Goal: Information Seeking & Learning: Learn about a topic

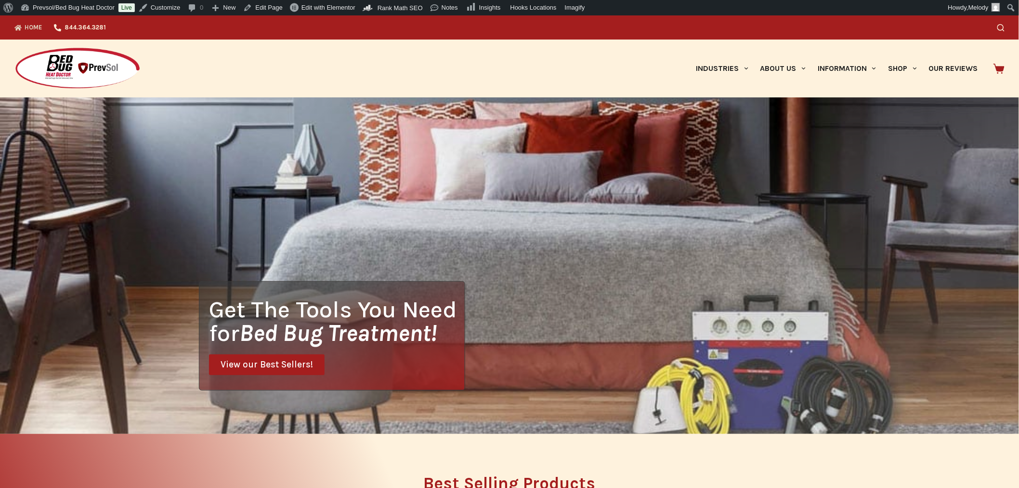
click at [1002, 28] on icon "Search" at bounding box center [1001, 27] width 7 height 7
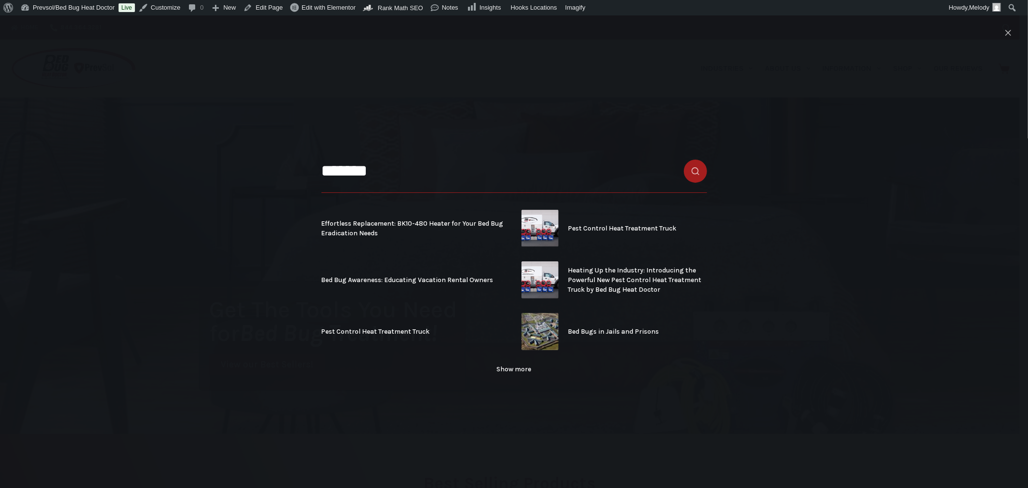
type input "*******"
click at [1007, 35] on icon "Close search modal" at bounding box center [1008, 33] width 6 height 6
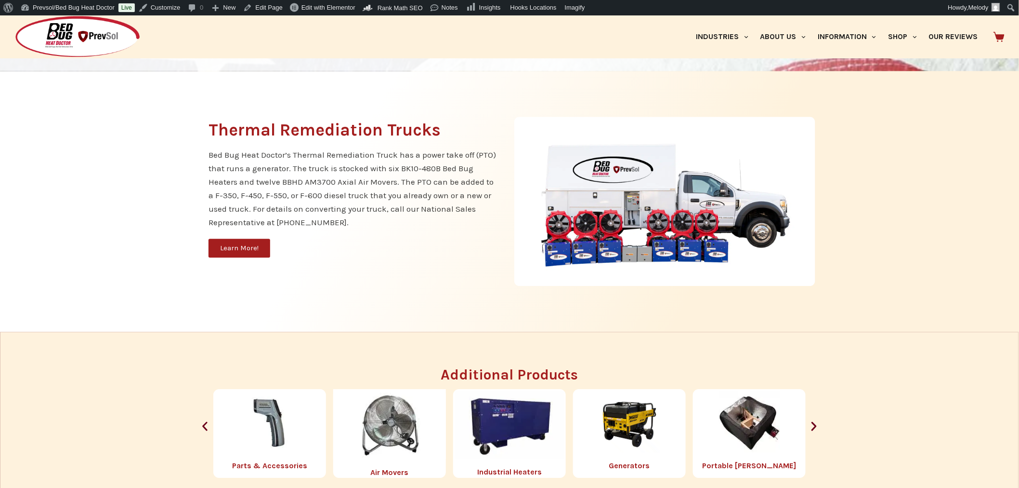
scroll to position [966, 0]
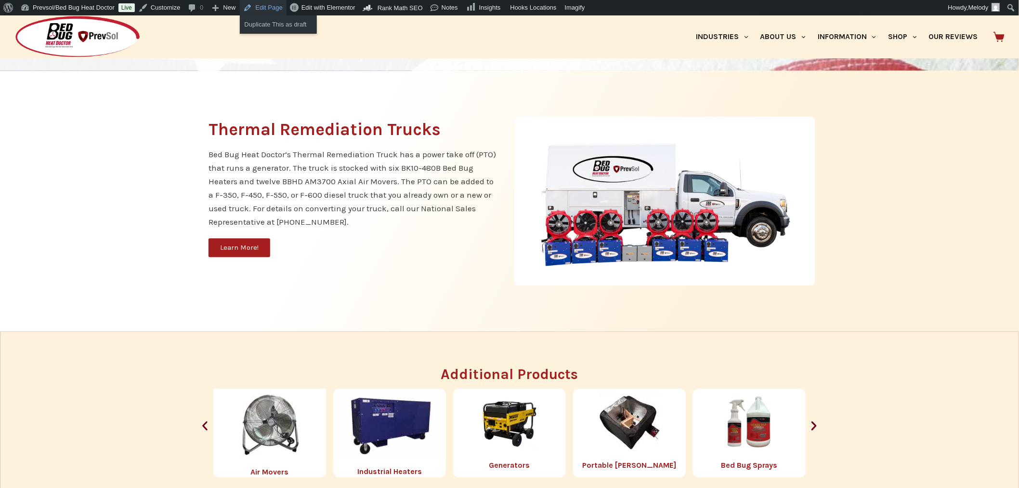
click at [265, 2] on link "Edit Page" at bounding box center [263, 7] width 47 height 15
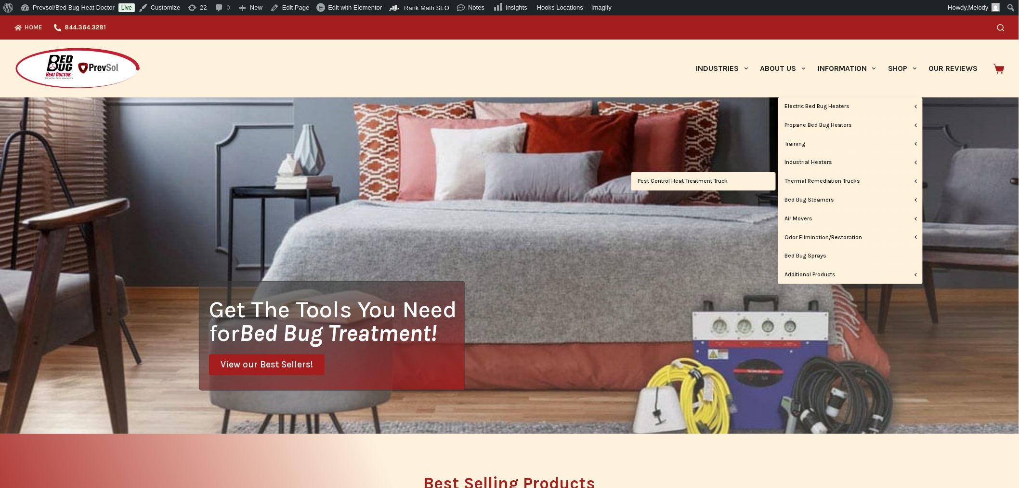
click at [721, 182] on link "Pest Control Heat Treatment Truck" at bounding box center [704, 181] width 145 height 18
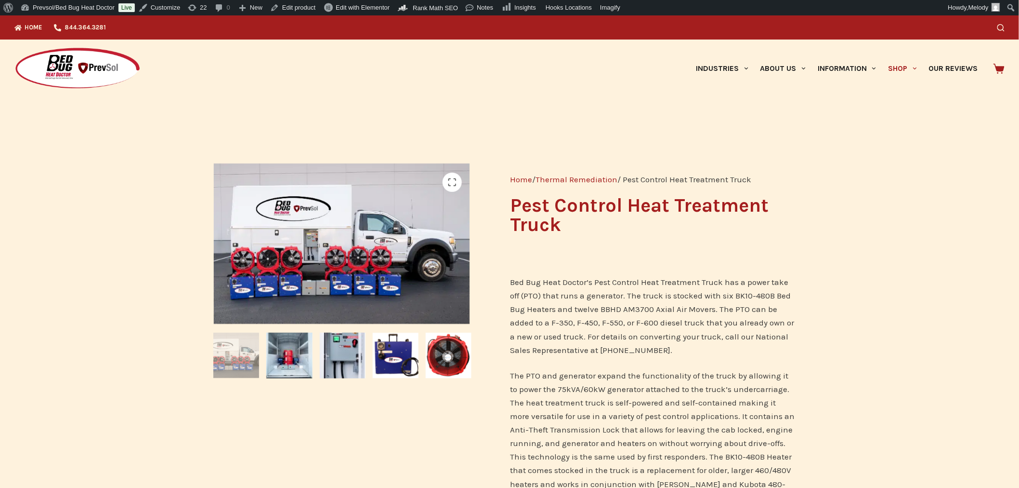
click at [99, 75] on img at bounding box center [77, 68] width 126 height 43
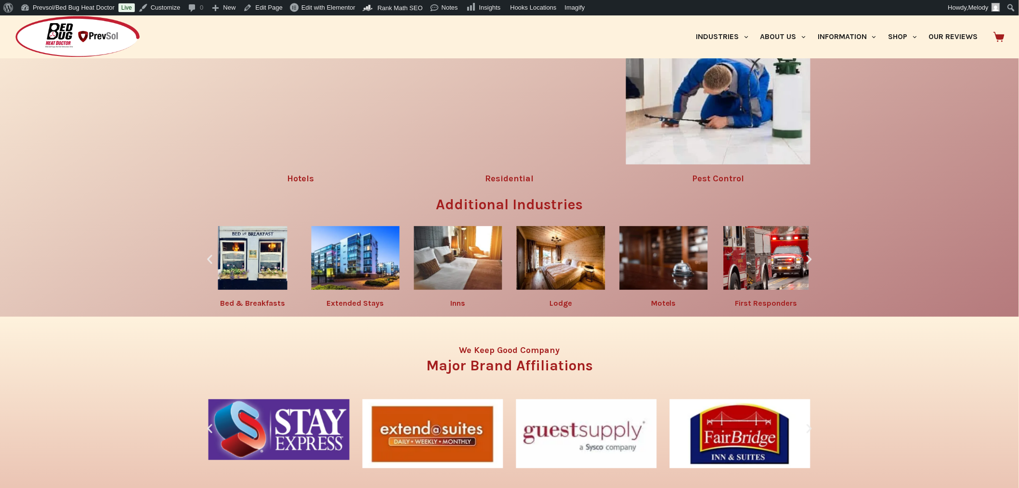
scroll to position [1534, 0]
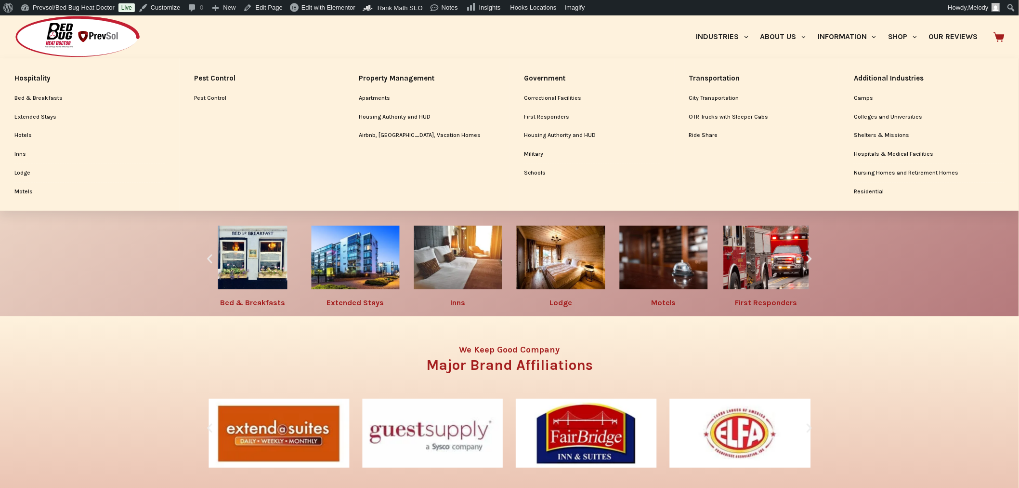
click at [216, 95] on link "Pest Control" at bounding box center [262, 98] width 136 height 18
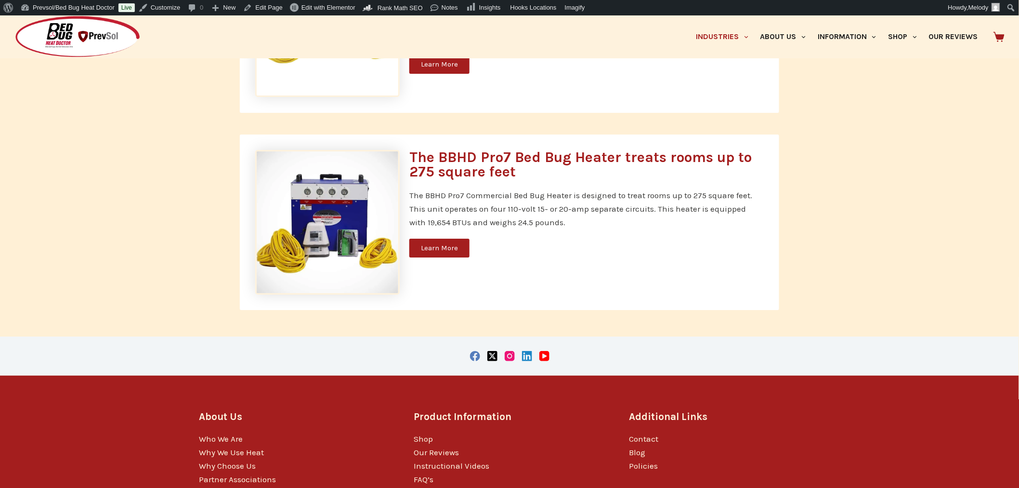
scroll to position [2907, 0]
click at [423, 433] on link "Shop" at bounding box center [423, 438] width 19 height 10
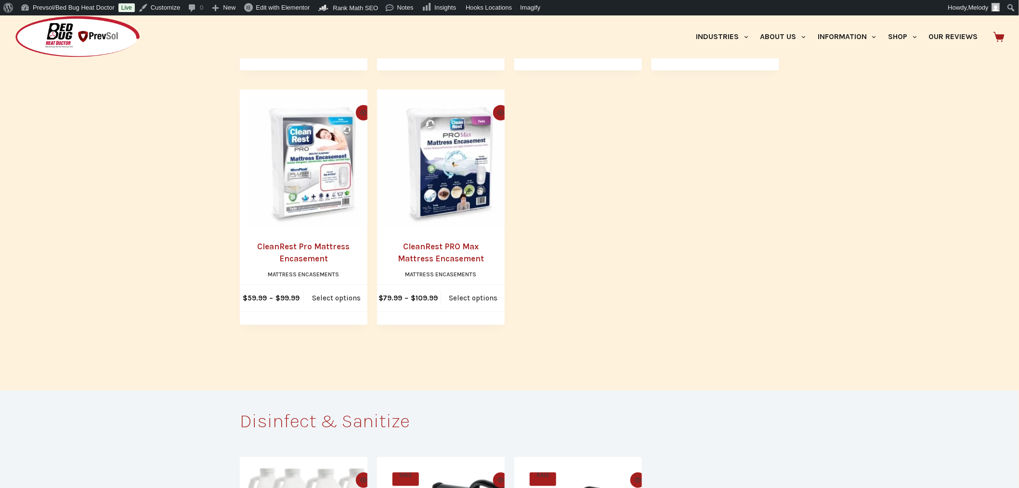
scroll to position [3428, 0]
click at [127, 42] on img at bounding box center [77, 36] width 126 height 43
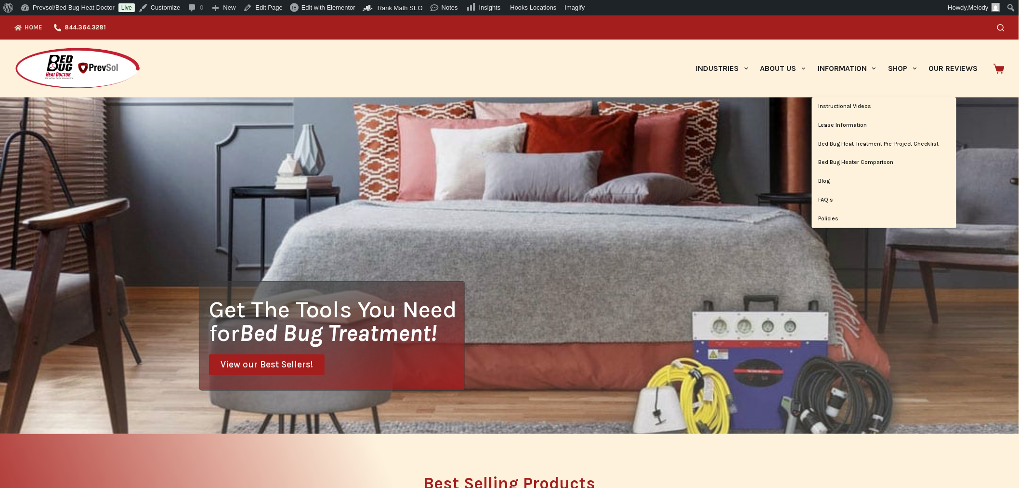
click at [830, 204] on link "FAQ’s" at bounding box center [884, 200] width 145 height 18
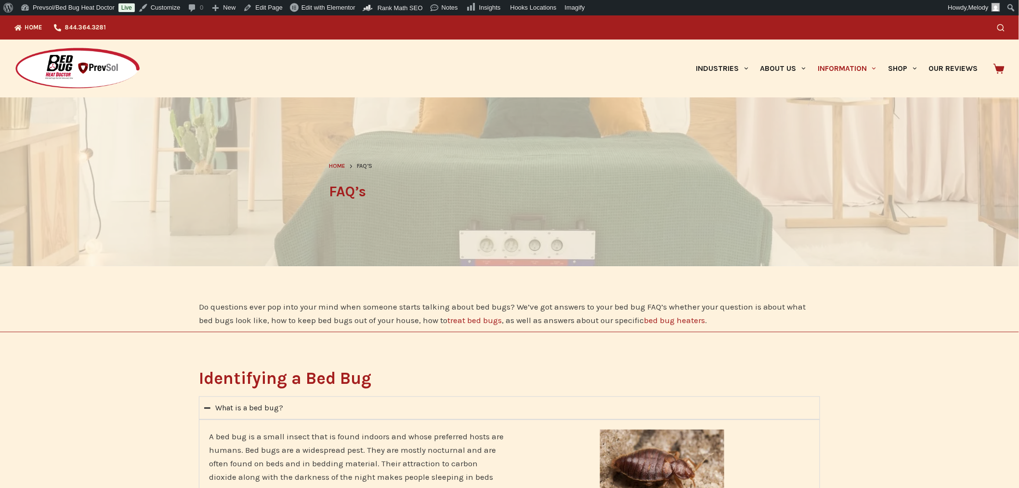
click at [1003, 25] on icon "Search" at bounding box center [1001, 27] width 7 height 7
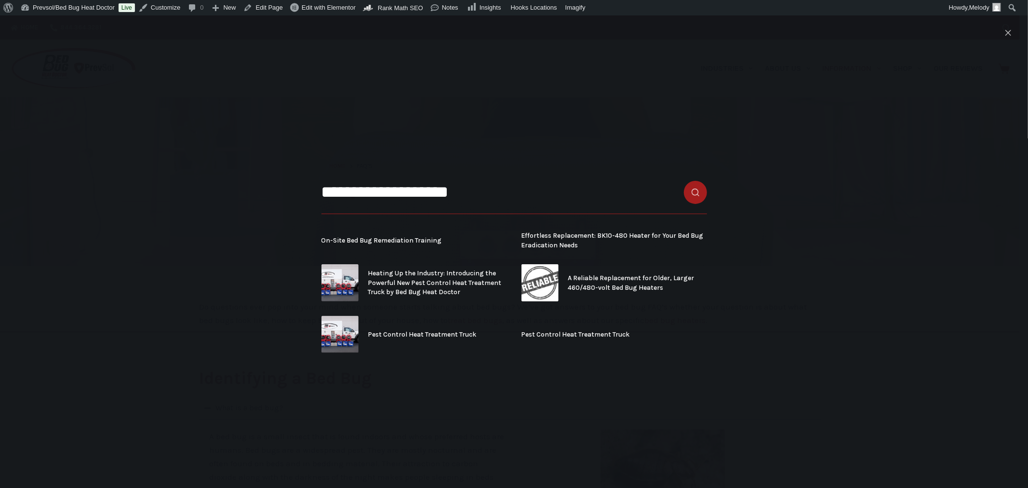
type input "**********"
click at [684, 181] on button "Search button" at bounding box center [695, 192] width 23 height 23
